Goal: Information Seeking & Learning: Learn about a topic

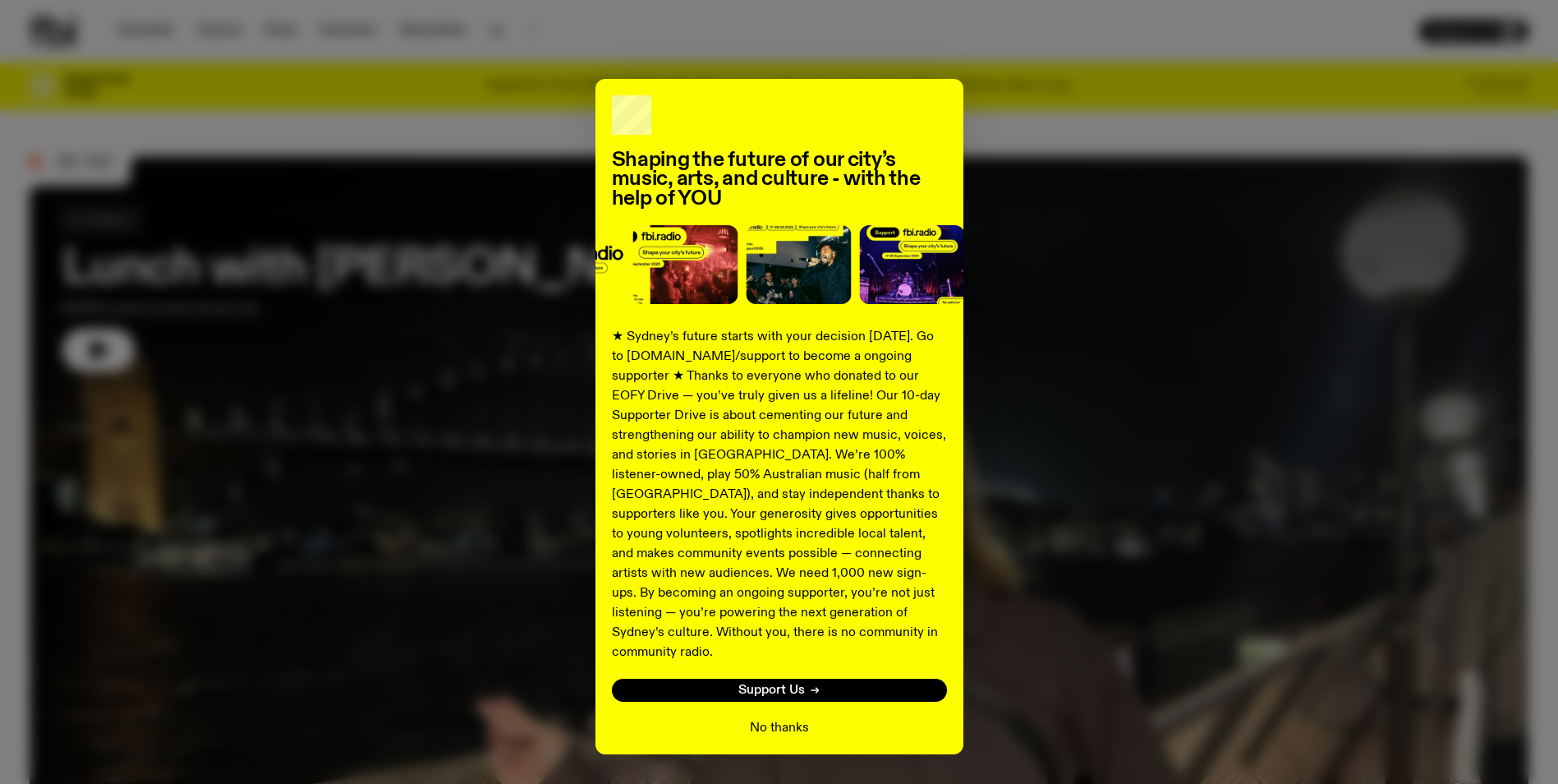
click at [757, 718] on button "No thanks" at bounding box center [779, 728] width 59 height 20
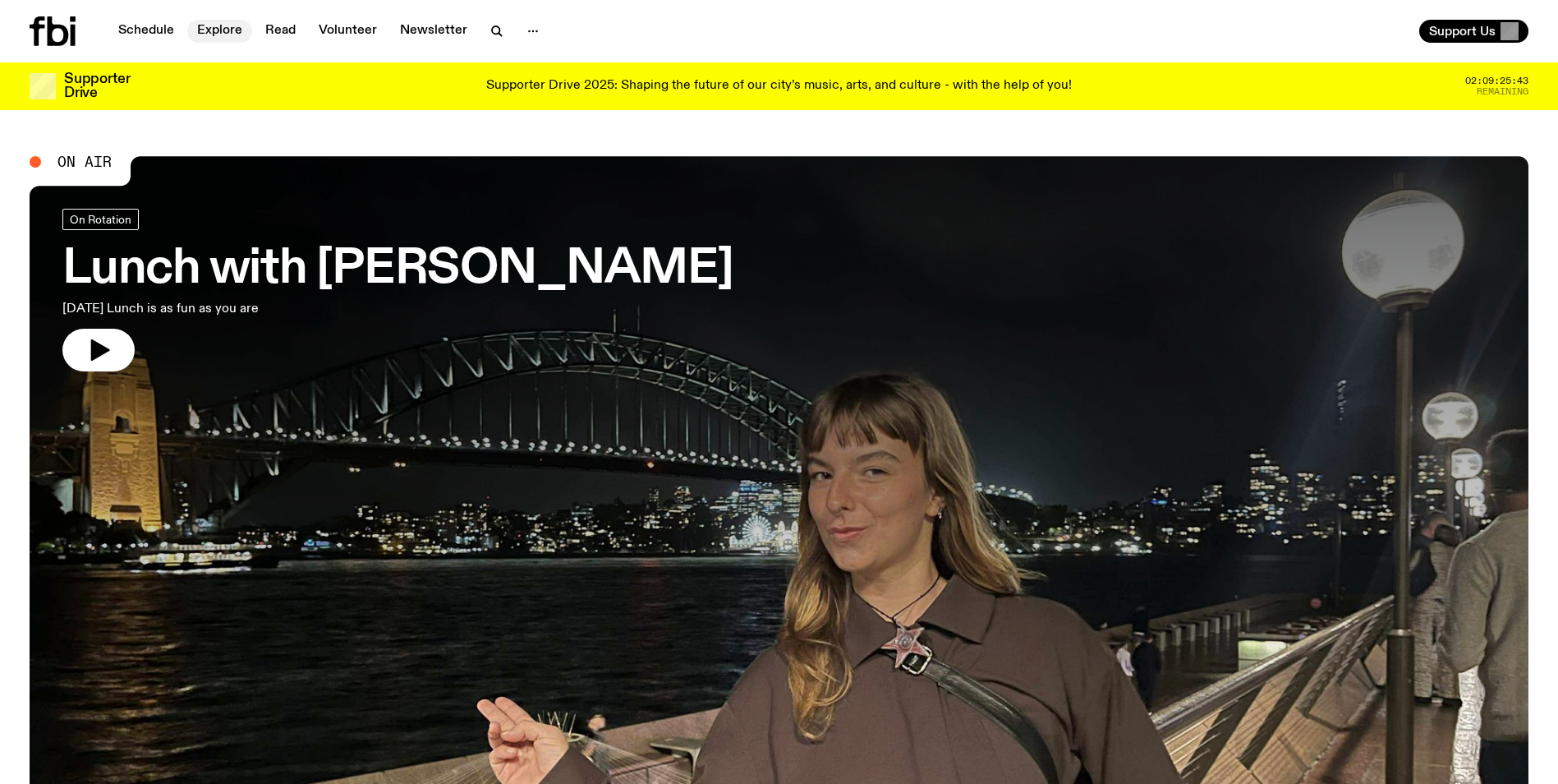
click at [212, 25] on link "Explore" at bounding box center [219, 31] width 64 height 23
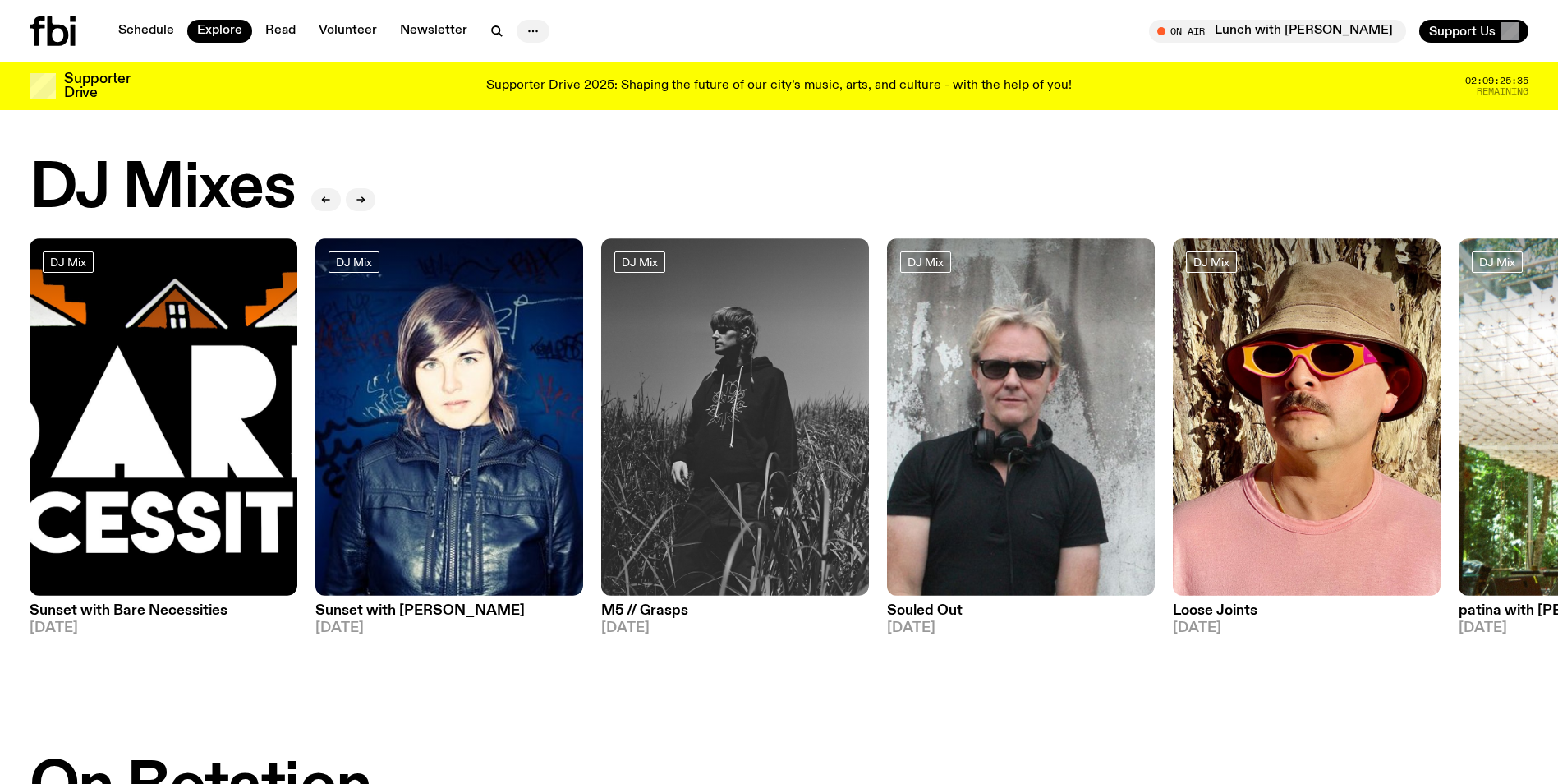
click at [524, 32] on icon "button" at bounding box center [534, 31] width 20 height 20
click at [826, 65] on div "Supporter Drive Supporter Drive 2025: Shaping the future of our city’s music, a…" at bounding box center [779, 86] width 1499 height 48
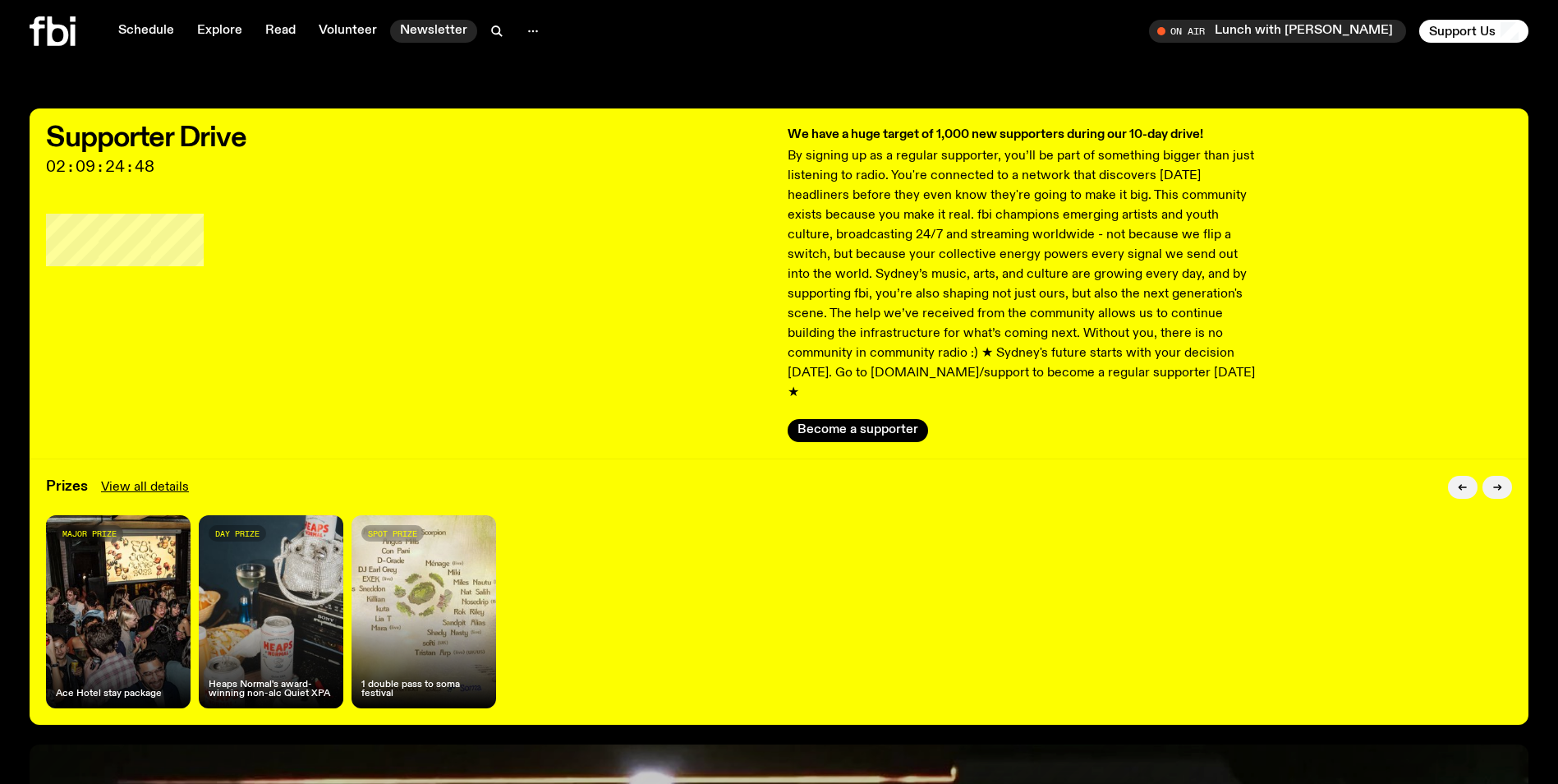
click at [412, 22] on link "Newsletter" at bounding box center [434, 31] width 87 height 23
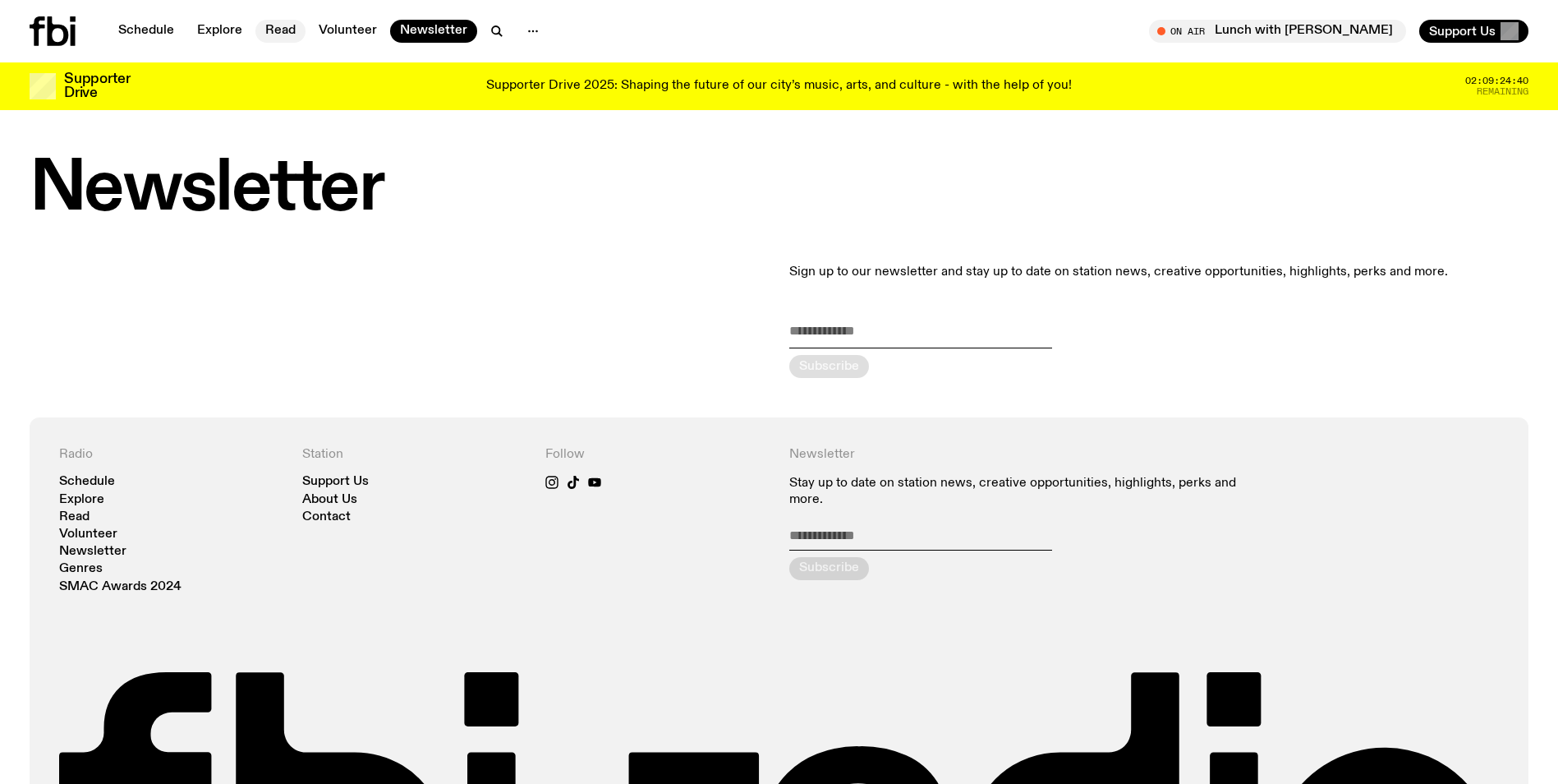
click at [285, 27] on link "Read" at bounding box center [281, 31] width 50 height 23
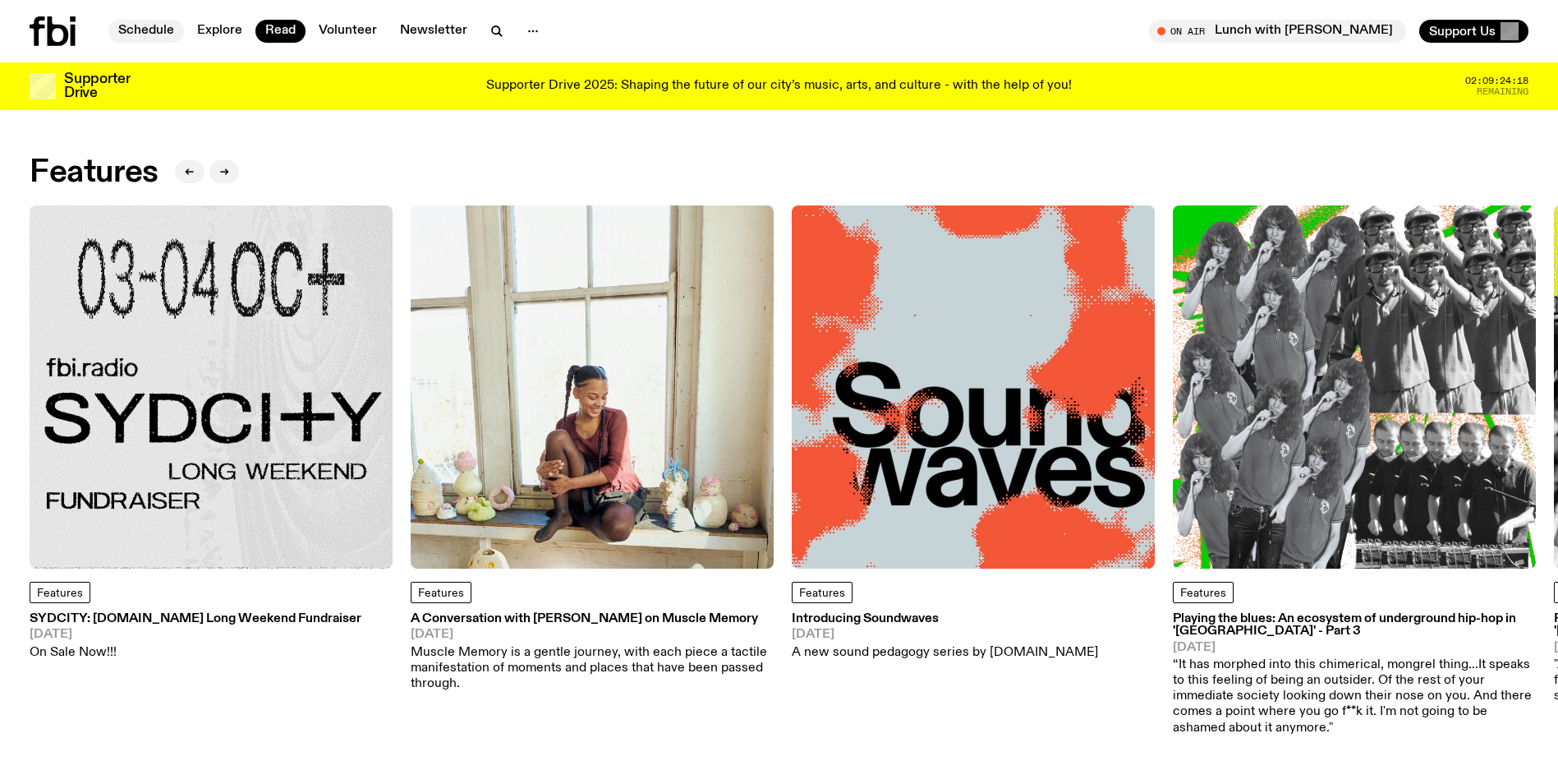
click at [137, 32] on link "Schedule" at bounding box center [146, 31] width 75 height 23
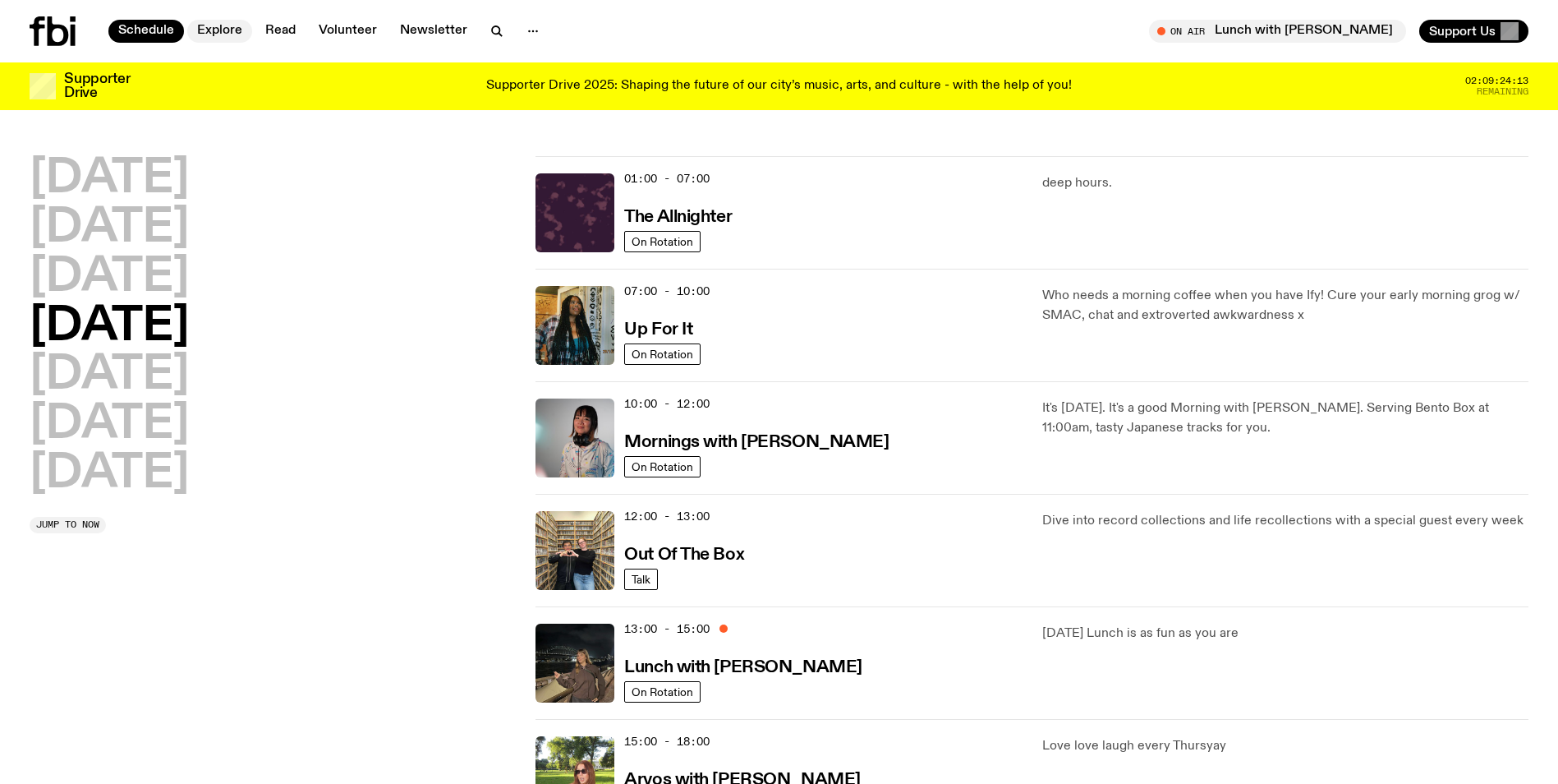
click at [224, 32] on link "Explore" at bounding box center [219, 31] width 64 height 23
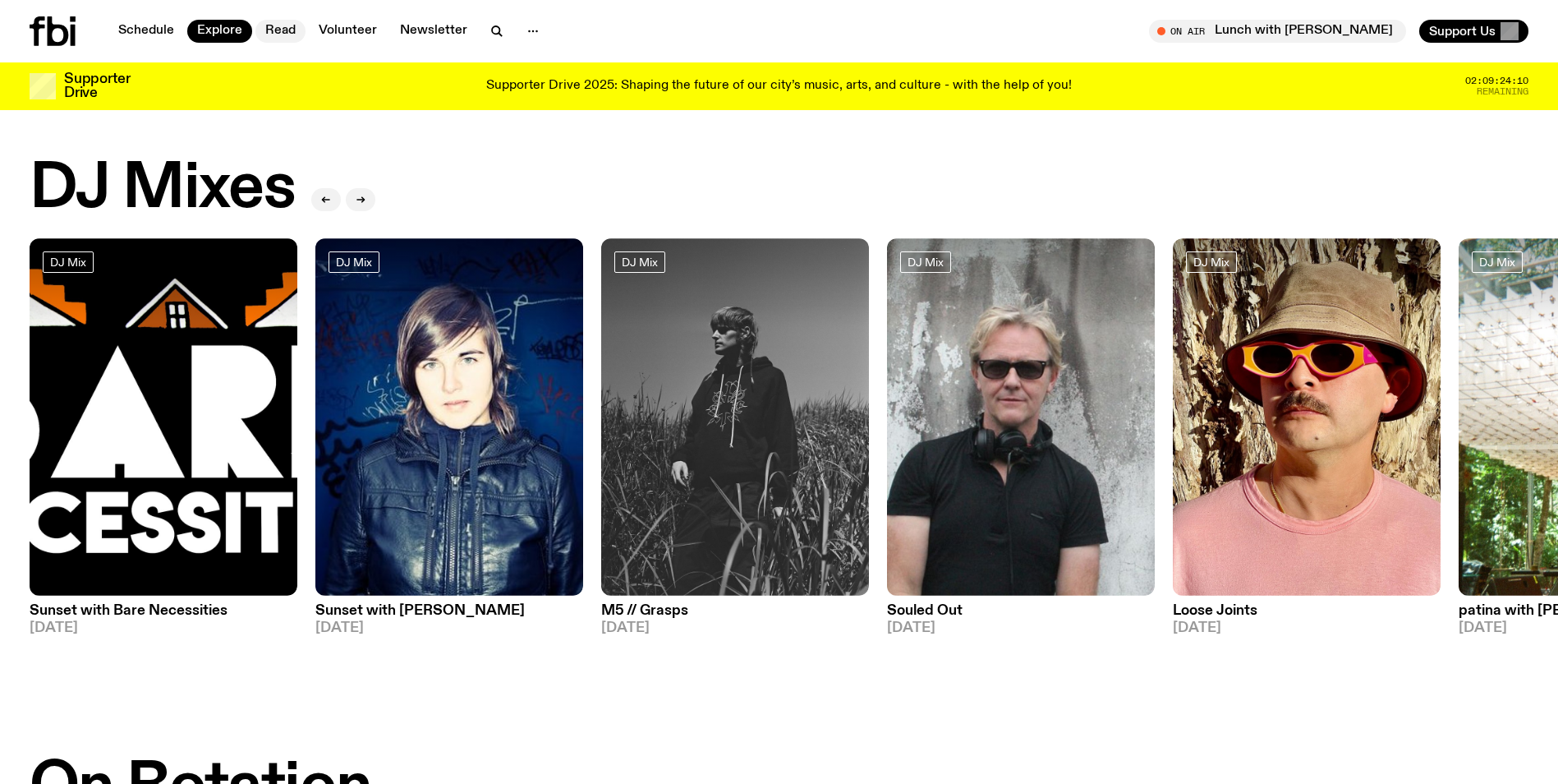
click at [272, 30] on link "Read" at bounding box center [281, 31] width 50 height 23
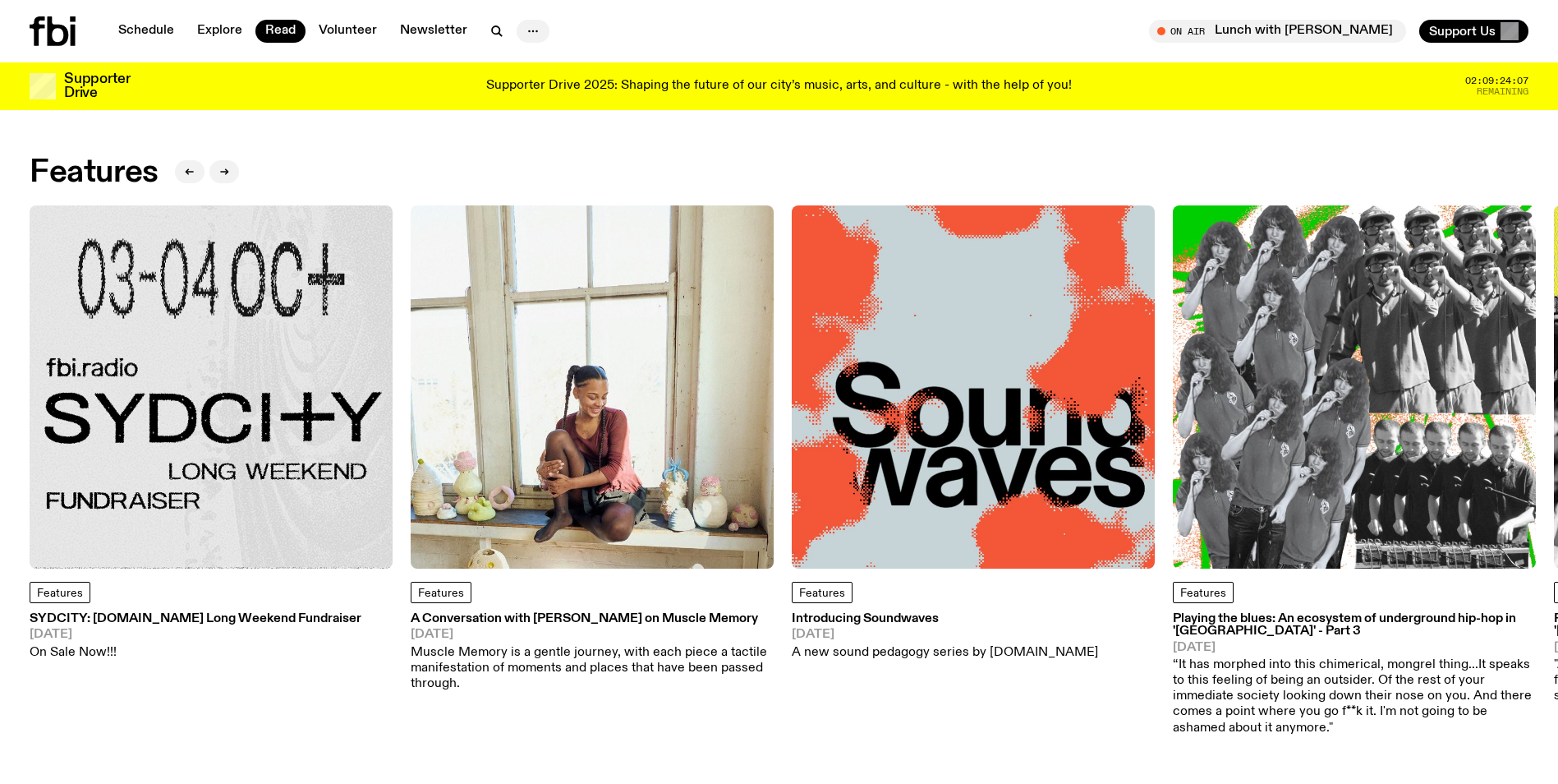
click at [524, 34] on icon "button" at bounding box center [534, 31] width 20 height 20
click at [493, 27] on icon "button" at bounding box center [498, 31] width 20 height 20
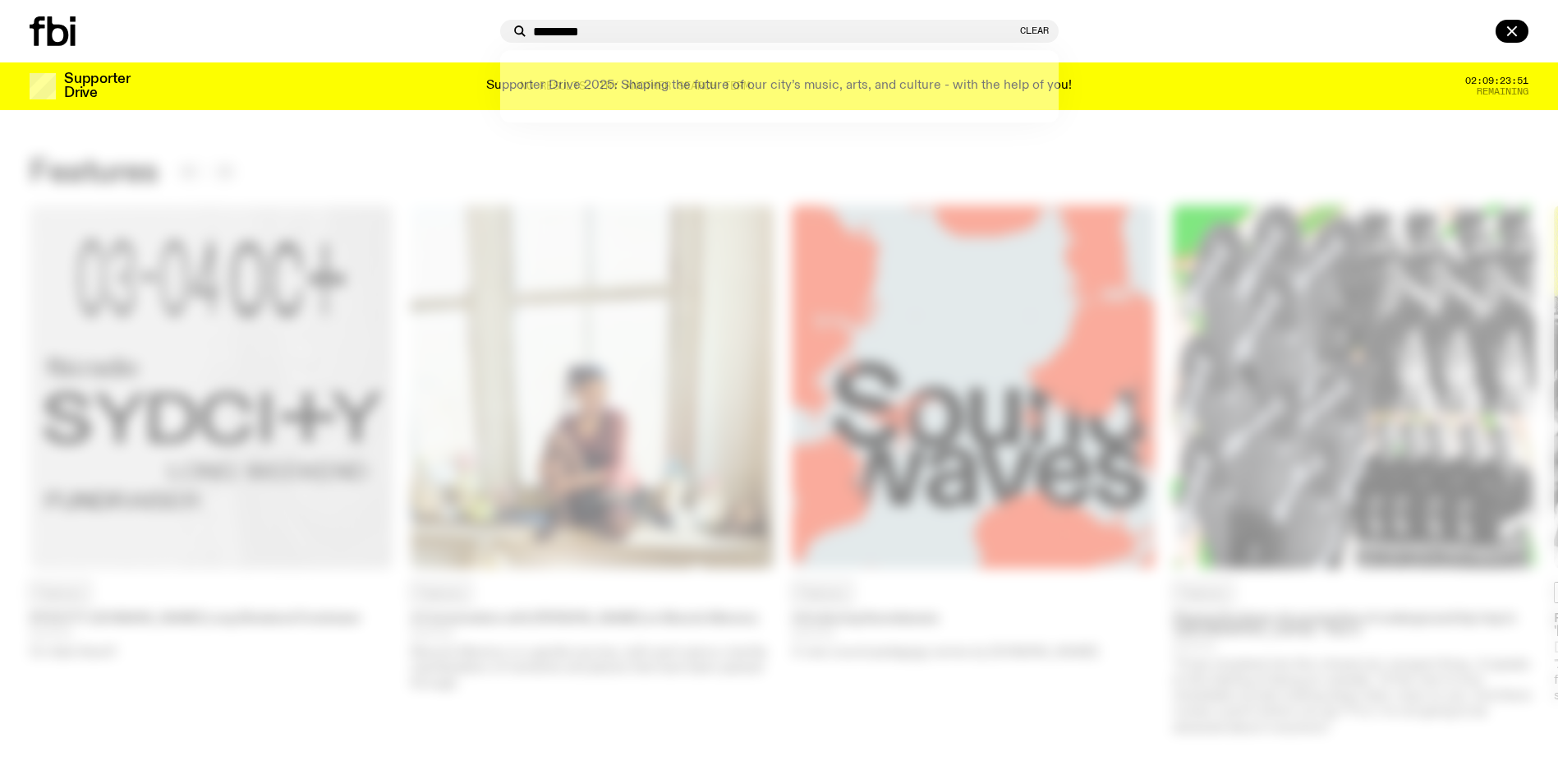
type input "*********"
